Goal: Check status

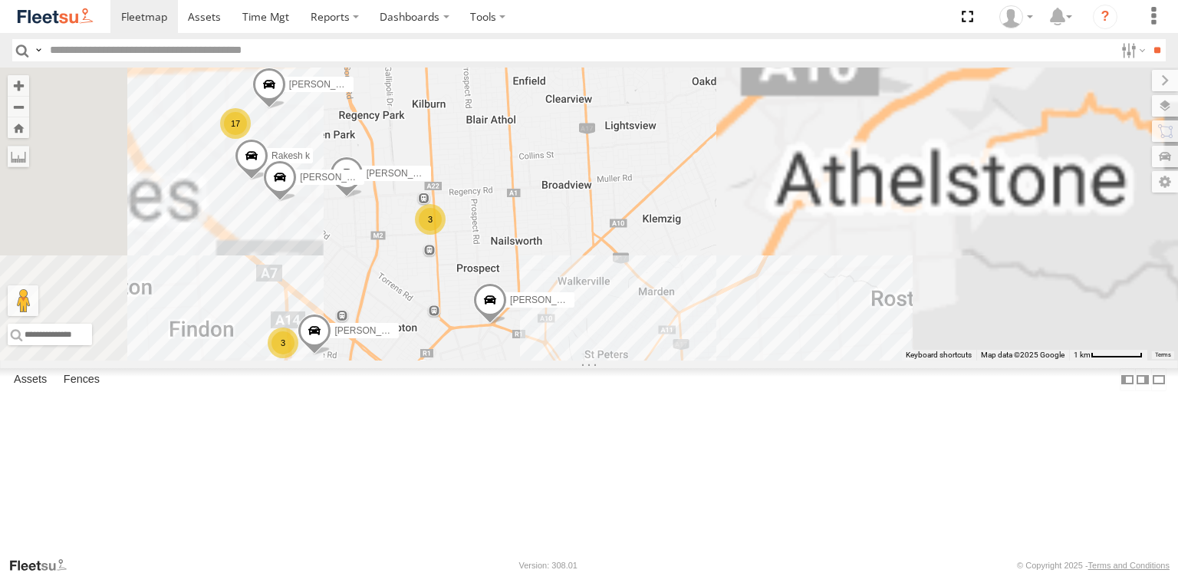
drag, startPoint x: 742, startPoint y: 159, endPoint x: 736, endPoint y: 294, distance: 135.1
click at [737, 294] on div "[PERSON_NAME] [PERSON_NAME] [PERSON_NAME] SB26LM - (3P HINO) R7 [PERSON_NAME] […" at bounding box center [589, 213] width 1178 height 293
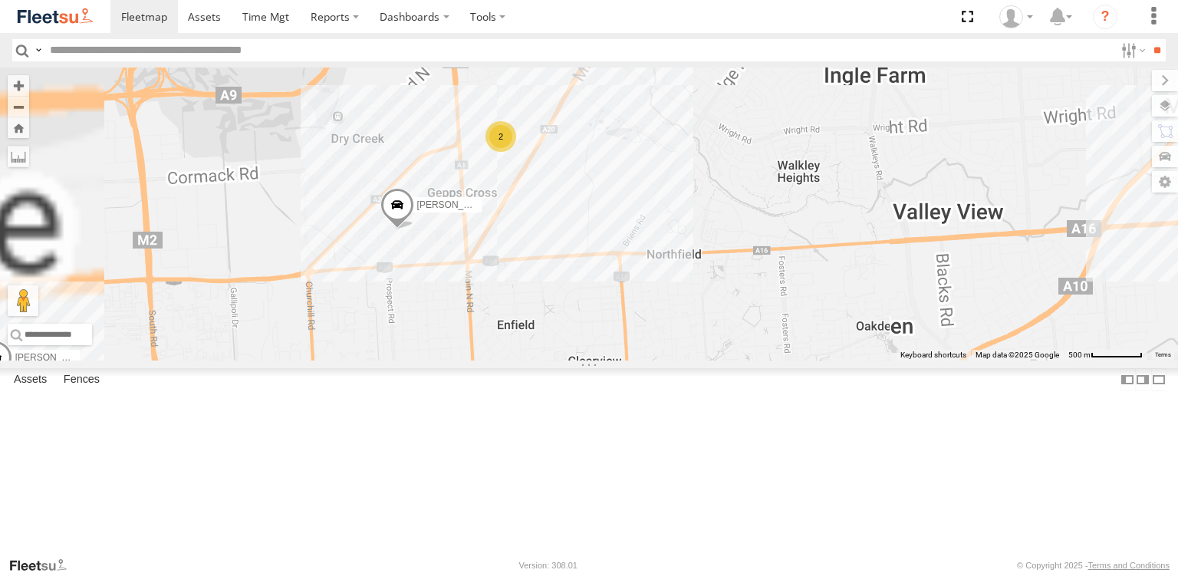
drag, startPoint x: 682, startPoint y: 179, endPoint x: 705, endPoint y: 254, distance: 78.4
click at [705, 254] on div "[PERSON_NAME] [PERSON_NAME] [PERSON_NAME] SB26LM - (3P HINO) R7 [PERSON_NAME] […" at bounding box center [589, 213] width 1178 height 293
